Goal: Information Seeking & Learning: Check status

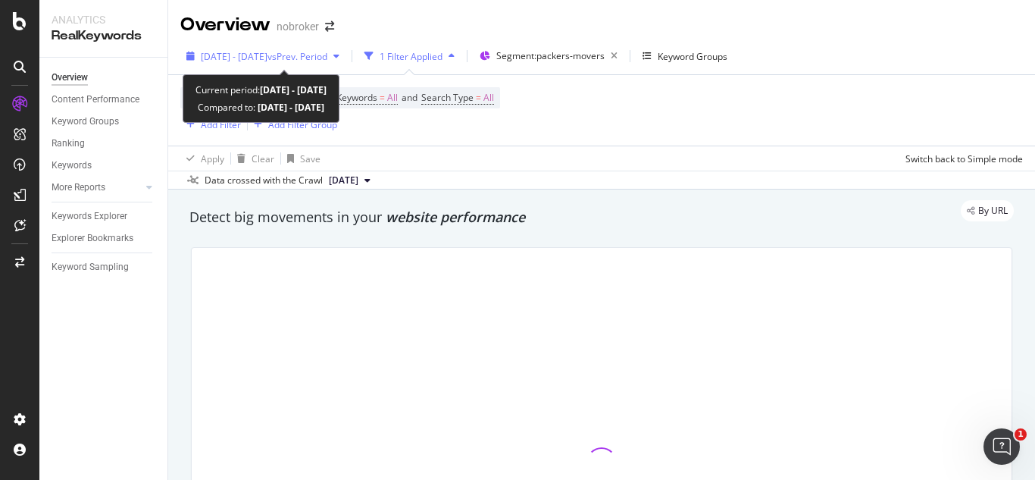
click at [327, 60] on span "vs Prev. Period" at bounding box center [297, 56] width 60 height 13
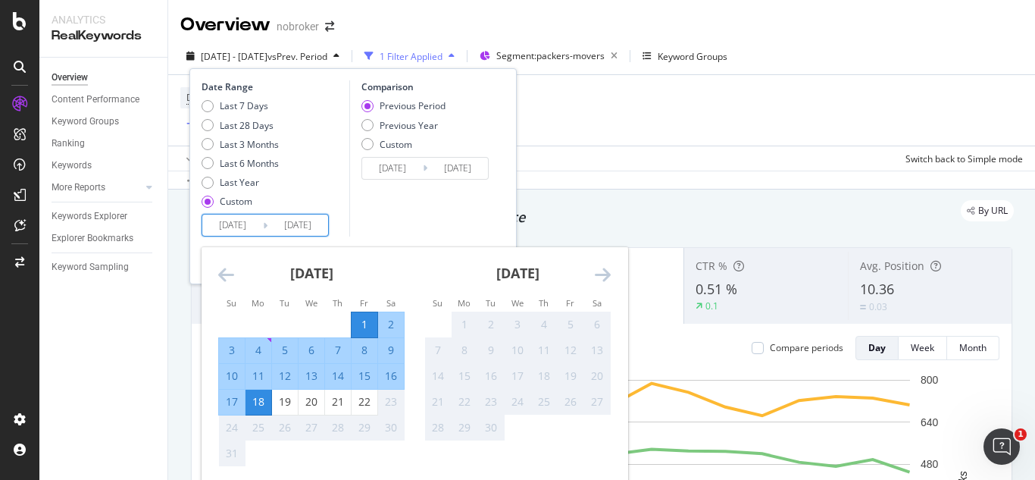
click at [295, 219] on input "[DATE]" at bounding box center [297, 224] width 61 height 21
click at [358, 400] on div "22" at bounding box center [365, 401] width 26 height 15
type input "[DATE]"
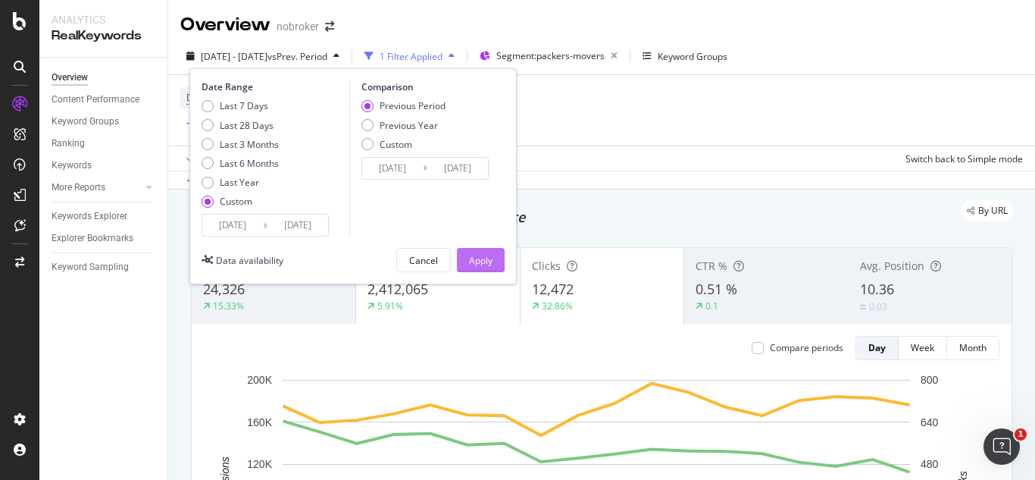
click at [469, 266] on div "Apply" at bounding box center [480, 260] width 23 height 13
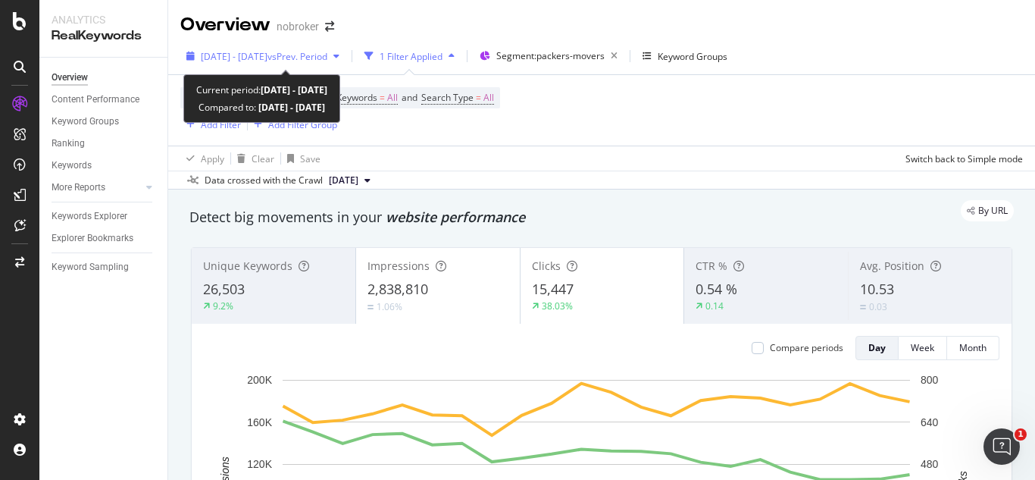
click at [255, 60] on span "[DATE] - [DATE]" at bounding box center [234, 56] width 67 height 13
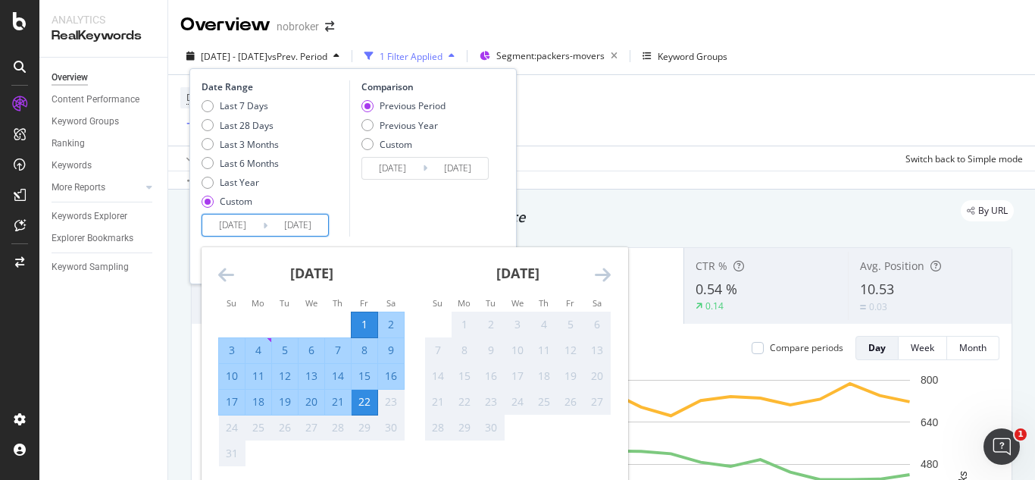
click at [239, 224] on input "[DATE]" at bounding box center [232, 224] width 61 height 21
click at [255, 402] on div "18" at bounding box center [258, 401] width 26 height 15
type input "[DATE]"
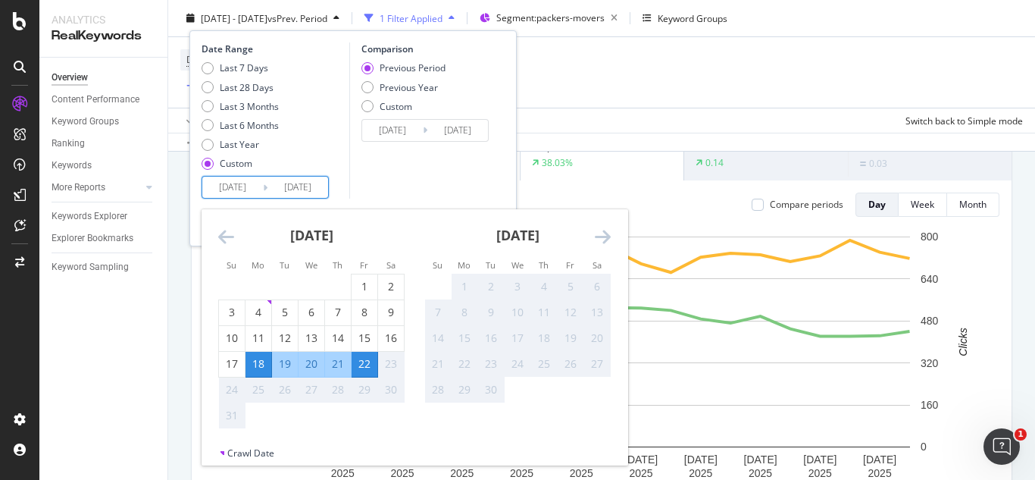
scroll to position [144, 0]
drag, startPoint x: 495, startPoint y: 372, endPoint x: 409, endPoint y: 242, distance: 155.3
click at [409, 242] on div "[DATE] 1 2 3 4 5 6 7 8 9 10 11 12 13 14 15 16 17 18 19 20 21 22 23 24 25 26 27 …" at bounding box center [620, 319] width 824 height 220
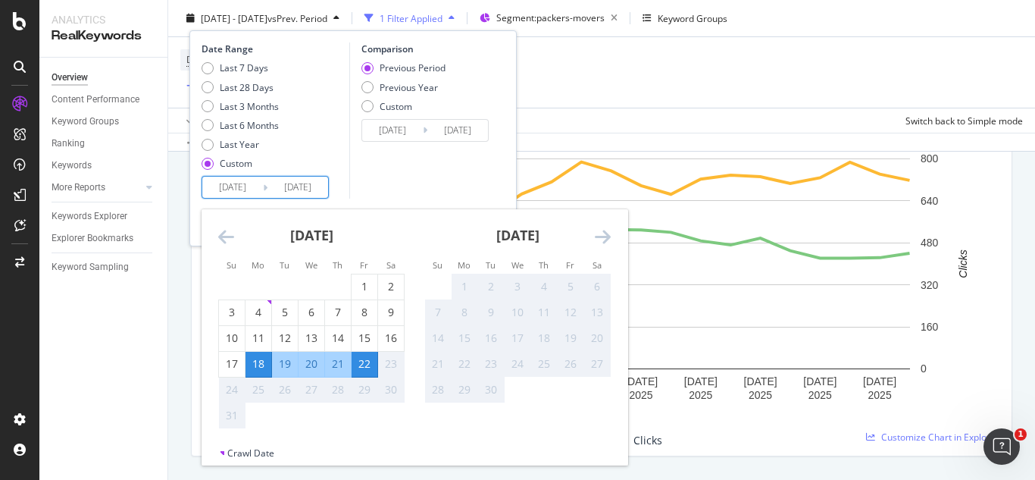
scroll to position [222, 0]
click at [358, 359] on div "22" at bounding box center [365, 363] width 26 height 15
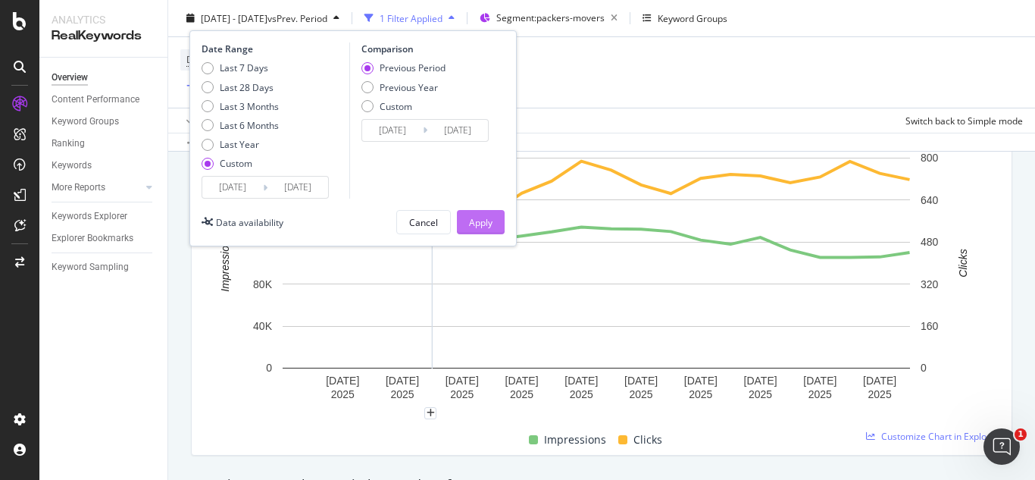
click at [469, 217] on div "Apply" at bounding box center [480, 221] width 23 height 13
